Goal: Register for event/course

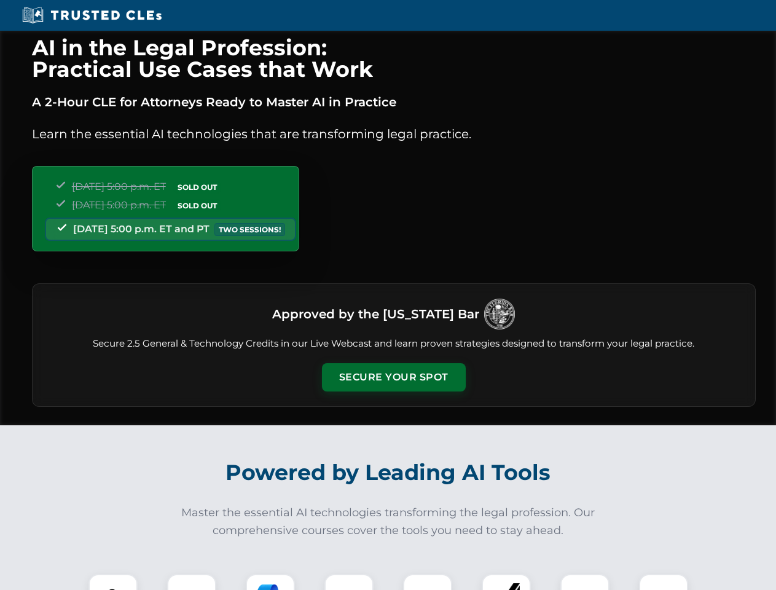
click at [393, 377] on button "Secure Your Spot" at bounding box center [394, 377] width 144 height 28
click at [113, 582] on img at bounding box center [113, 599] width 36 height 36
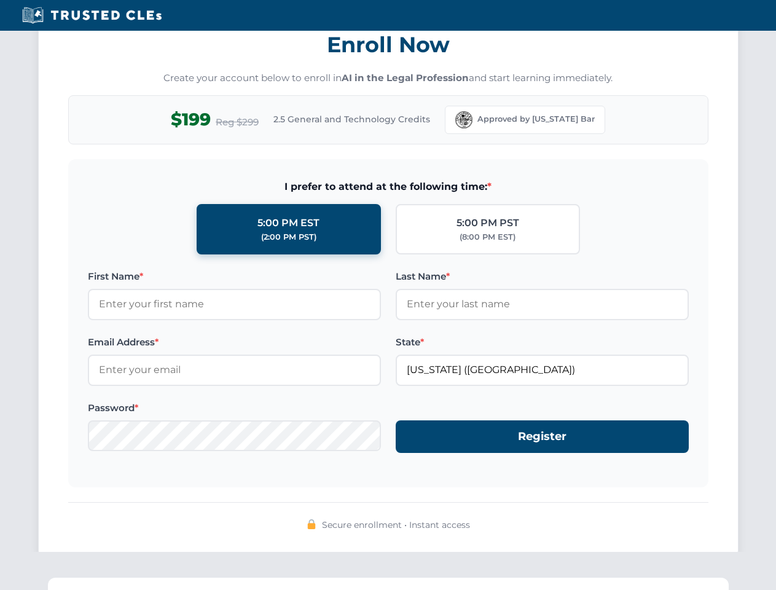
scroll to position [1207, 0]
